Goal: Task Accomplishment & Management: Manage account settings

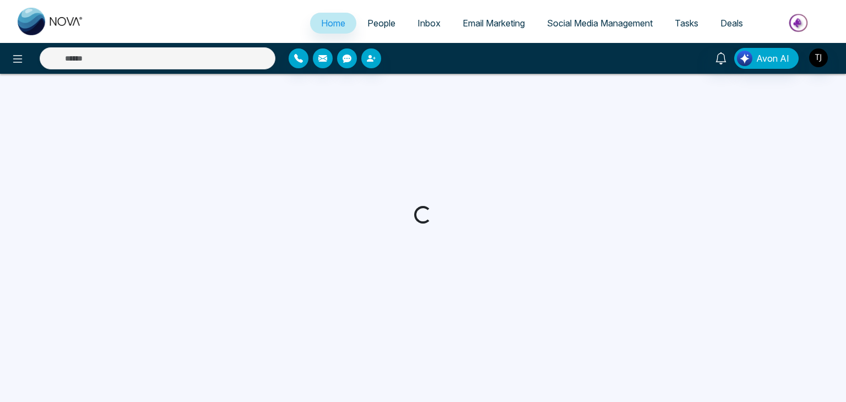
select select "*"
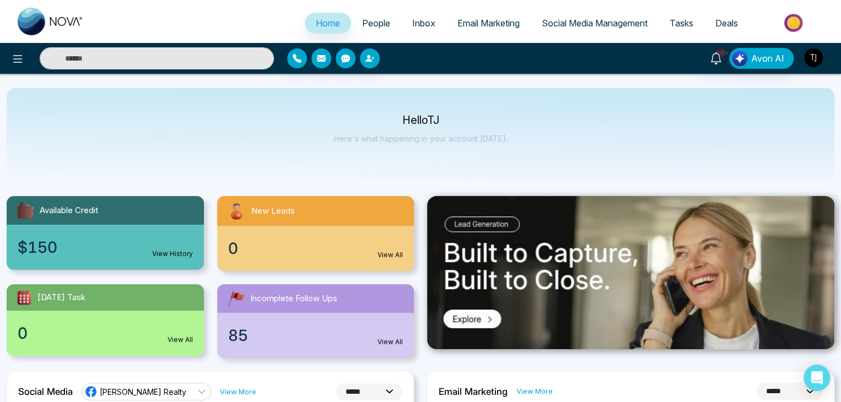
click at [817, 58] on img "button" at bounding box center [813, 57] width 19 height 19
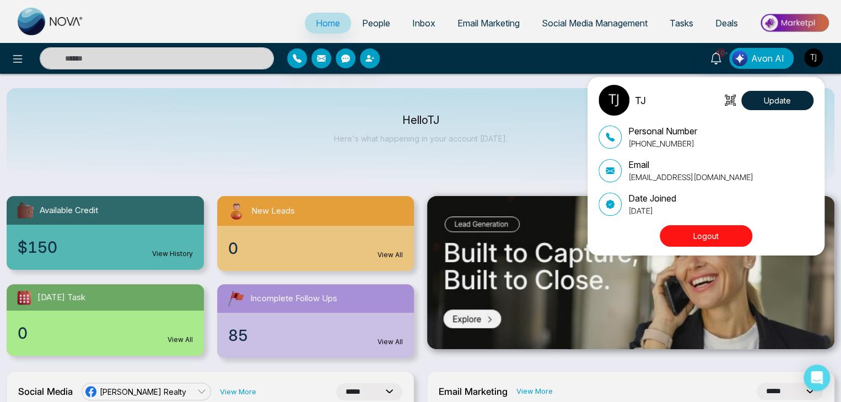
click at [696, 237] on button "Logout" at bounding box center [705, 235] width 93 height 21
